Goal: Information Seeking & Learning: Learn about a topic

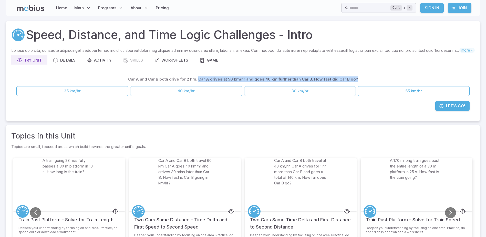
drag, startPoint x: 200, startPoint y: 78, endPoint x: 363, endPoint y: 81, distance: 163.4
click at [363, 81] on div "Car A and Car B both drive for 2 hrs. Car A drives at 50 km/hr and goes 40 km f…" at bounding box center [242, 79] width 453 height 10
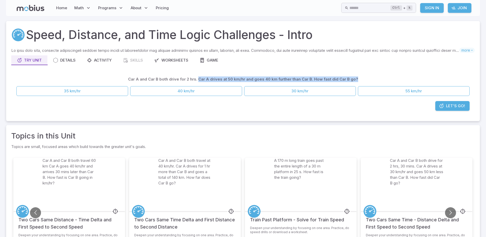
drag, startPoint x: 363, startPoint y: 81, endPoint x: 321, endPoint y: 69, distance: 43.9
click at [321, 69] on div "Skills you will learn include: Logic puzzles with speed, distance, and time Spe…" at bounding box center [242, 82] width 463 height 68
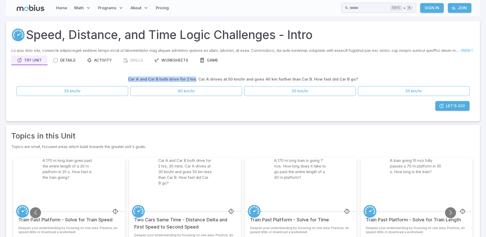
drag, startPoint x: 198, startPoint y: 79, endPoint x: 124, endPoint y: 79, distance: 73.2
click at [124, 79] on div "Car A and Car B both drive for 2 hrs. Car A drives at 50 km/hr and goes 40 km f…" at bounding box center [242, 79] width 453 height 10
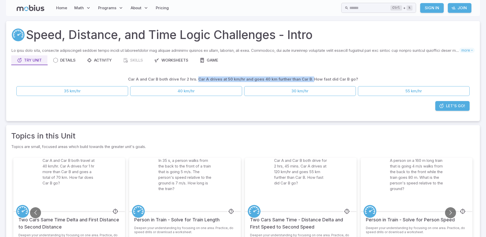
drag, startPoint x: 199, startPoint y: 78, endPoint x: 312, endPoint y: 78, distance: 112.7
click at [312, 78] on p "Car A and Car B both drive for 2 hrs. Car A drives at 50 km/hr and goes 40 km f…" at bounding box center [243, 79] width 230 height 6
drag, startPoint x: 312, startPoint y: 78, endPoint x: 311, endPoint y: 91, distance: 12.9
click at [311, 91] on button "30 km/hr" at bounding box center [300, 91] width 112 height 10
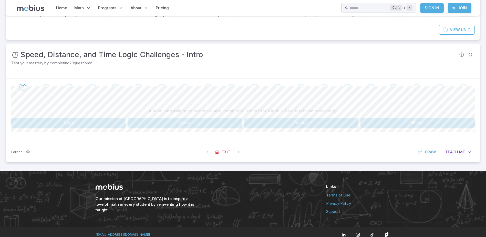
scroll to position [41, 0]
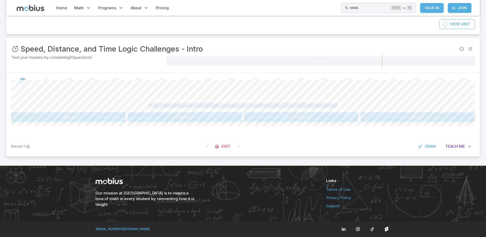
drag, startPoint x: 337, startPoint y: 106, endPoint x: 146, endPoint y: 108, distance: 191.3
click at [146, 108] on div "A 40 m long train goes past the entire length of a 10 m platform in 10 s. How f…" at bounding box center [242, 105] width 463 height 10
copy p "A 40 m long train goes past the entire length of a 10 m platform in 10 s. How f…"
click at [355, 105] on div "A 40 m long train goes past the entire length of a 10 m platform in 10 s. How f…" at bounding box center [242, 105] width 463 height 10
click at [113, 115] on button "5 m/s" at bounding box center [68, 117] width 114 height 10
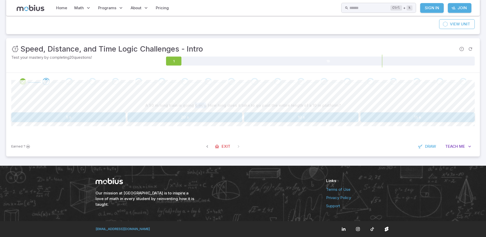
drag, startPoint x: 207, startPoint y: 105, endPoint x: 197, endPoint y: 105, distance: 9.5
click at [197, 105] on p "A 50 m long train is going 6 m/s. How long does it take to go past the entire l…" at bounding box center [243, 105] width 196 height 6
drag, startPoint x: 197, startPoint y: 105, endPoint x: 341, endPoint y: 104, distance: 143.4
click at [341, 104] on div "A 50 m long train is going 6 m/s. How long does it take to go past the entire l…" at bounding box center [242, 105] width 463 height 10
drag, startPoint x: 341, startPoint y: 104, endPoint x: 319, endPoint y: 105, distance: 22.3
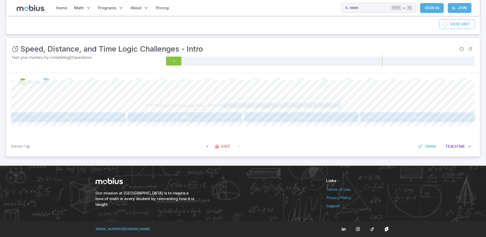
click at [319, 105] on p "A 50 m long train is going 6 m/s. How long does it take to go past the entire l…" at bounding box center [243, 105] width 196 height 6
click at [341, 120] on button "10 s" at bounding box center [301, 117] width 114 height 10
click at [274, 103] on p "A train going 9 m/s fully passes a 30 m platform in 10 s. How long is the train?" at bounding box center [243, 105] width 149 height 6
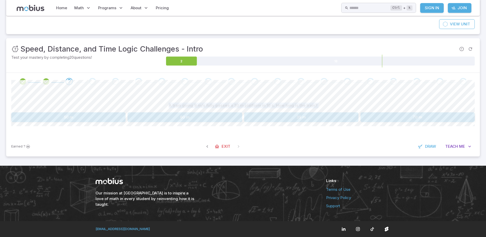
copy div "A train going 9 m/s fully passes a 30 m platform in 10 s. How long is the train…"
click at [205, 104] on p "A train going 9 m/s fully passes a 30 m platform in 10 s. How long is the train?" at bounding box center [243, 105] width 149 height 6
drag, startPoint x: 207, startPoint y: 106, endPoint x: 197, endPoint y: 105, distance: 10.8
click at [197, 105] on p "A train going 9 m/s fully passes a 30 m platform in 10 s. How long is the train?" at bounding box center [243, 105] width 149 height 6
drag, startPoint x: 197, startPoint y: 105, endPoint x: 236, endPoint y: 104, distance: 39.2
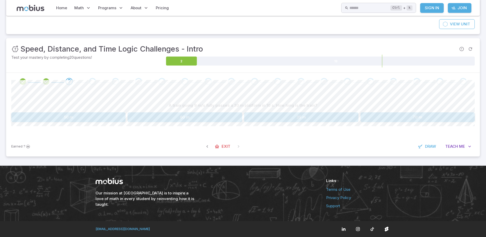
click at [236, 104] on p "A train going 9 m/s fully passes a 30 m platform in 10 s. How long is the train?" at bounding box center [243, 105] width 149 height 6
drag, startPoint x: 206, startPoint y: 104, endPoint x: 197, endPoint y: 104, distance: 8.5
click at [196, 104] on p "A train going 9 m/s fully passes a 30 m platform in 10 s. How long is the train?" at bounding box center [243, 105] width 149 height 6
drag, startPoint x: 197, startPoint y: 104, endPoint x: 271, endPoint y: 105, distance: 74.3
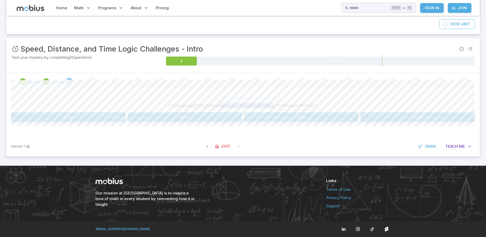
click at [271, 105] on p "A train going 9 m/s fully passes a 30 m platform in 10 s. How long is the train?" at bounding box center [243, 105] width 149 height 6
drag, startPoint x: 197, startPoint y: 103, endPoint x: 280, endPoint y: 105, distance: 83.2
click at [280, 105] on p "A train going 9 m/s fully passes a 30 m platform in 10 s. How long is the train?" at bounding box center [243, 105] width 149 height 6
drag, startPoint x: 280, startPoint y: 105, endPoint x: 243, endPoint y: 106, distance: 36.6
click at [243, 106] on p "A train going 9 m/s fully passes a 30 m platform in 10 s. How long is the train?" at bounding box center [243, 105] width 149 height 6
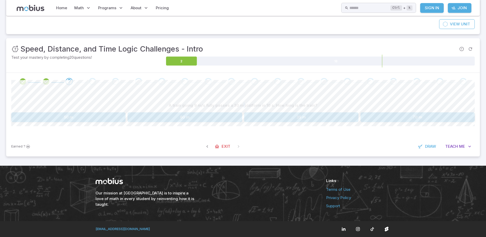
click at [243, 106] on p "A train going 9 m/s fully passes a 30 m platform in 10 s. How long is the train?" at bounding box center [243, 105] width 149 height 6
click at [232, 105] on p "A train going 9 m/s fully passes a 30 m platform in 10 s. How long is the train?" at bounding box center [243, 105] width 149 height 6
drag, startPoint x: 246, startPoint y: 105, endPoint x: 232, endPoint y: 105, distance: 14.1
click at [232, 105] on p "A train going 9 m/s fully passes a 30 m platform in 10 s. How long is the train?" at bounding box center [243, 105] width 149 height 6
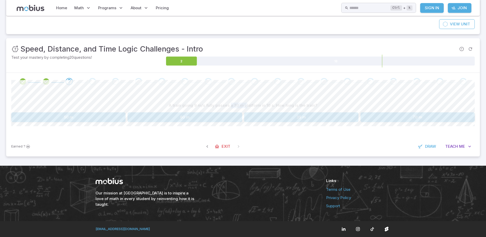
click at [220, 117] on button "60 m" at bounding box center [185, 117] width 114 height 10
click at [458, 146] on button "Teach Me" at bounding box center [458, 146] width 33 height 10
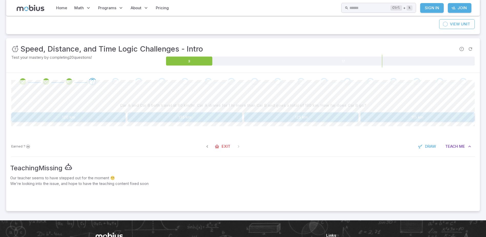
click at [89, 116] on button "120 km" at bounding box center [68, 117] width 114 height 10
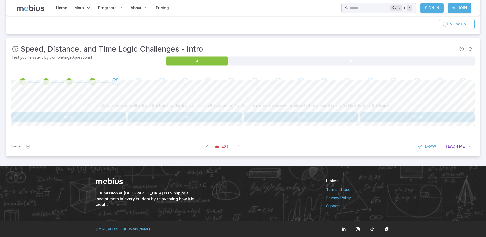
click at [243, 101] on div "In 20 s, a person walks from the back to the front of a train that is going 4 m…" at bounding box center [242, 105] width 463 height 10
click at [238, 106] on p "In 20 s, a person walks from the back to the front of a train that is going 4 m…" at bounding box center [242, 105] width 293 height 6
copy div "In 20 s, a person walks from the back to the front of a train that is going 4 m…"
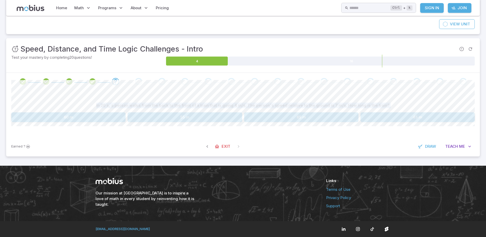
click at [234, 104] on p "In 20 s, a person walks from the back to the front of a train that is going 4 m…" at bounding box center [242, 105] width 293 height 6
drag, startPoint x: 344, startPoint y: 104, endPoint x: 99, endPoint y: 106, distance: 244.6
click at [99, 106] on div "In 20 s, a person walks from the back to the front of a train that is going 4 m…" at bounding box center [242, 105] width 463 height 10
drag, startPoint x: 99, startPoint y: 106, endPoint x: 126, endPoint y: 105, distance: 26.9
click at [126, 105] on p "In 20 s, a person walks from the back to the front of a train that is going 4 m…" at bounding box center [242, 105] width 293 height 6
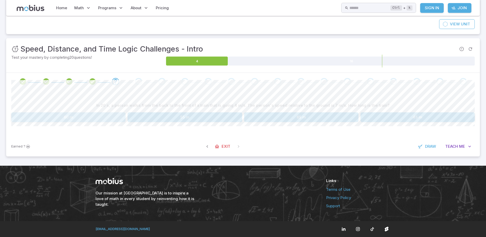
click at [95, 117] on button "60 m" at bounding box center [68, 117] width 114 height 10
drag, startPoint x: 183, startPoint y: 106, endPoint x: 329, endPoint y: 106, distance: 146.5
click at [329, 106] on div "A train going 21 m/s fully passes a 80 m platform in 10 s. How long is the trai…" at bounding box center [242, 105] width 463 height 10
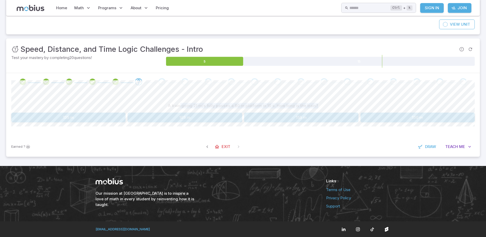
click at [196, 106] on p "A train going 21 m/s fully passes a 80 m platform in 10 s. How long is the trai…" at bounding box center [243, 106] width 150 height 6
drag, startPoint x: 196, startPoint y: 106, endPoint x: 273, endPoint y: 104, distance: 77.1
click at [273, 104] on p "A train going 21 m/s fully passes a 80 m platform in 10 s. How long is the trai…" at bounding box center [243, 106] width 150 height 6
drag, startPoint x: 273, startPoint y: 104, endPoint x: 266, endPoint y: 105, distance: 7.0
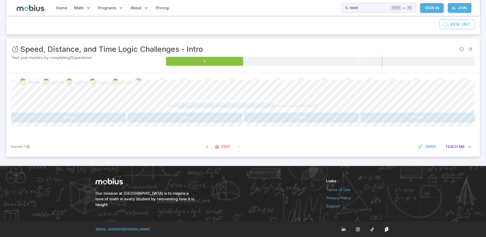
click at [266, 105] on p "A train going 21 m/s fully passes a 80 m platform in 10 s. How long is the trai…" at bounding box center [243, 106] width 150 height 6
click at [425, 117] on button "130 m" at bounding box center [417, 117] width 114 height 10
